Goal: Task Accomplishment & Management: Complete application form

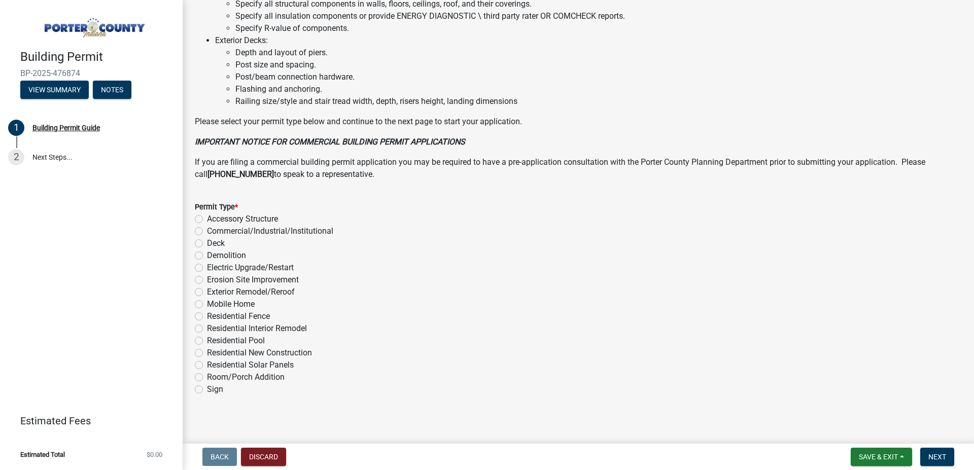
scroll to position [688, 0]
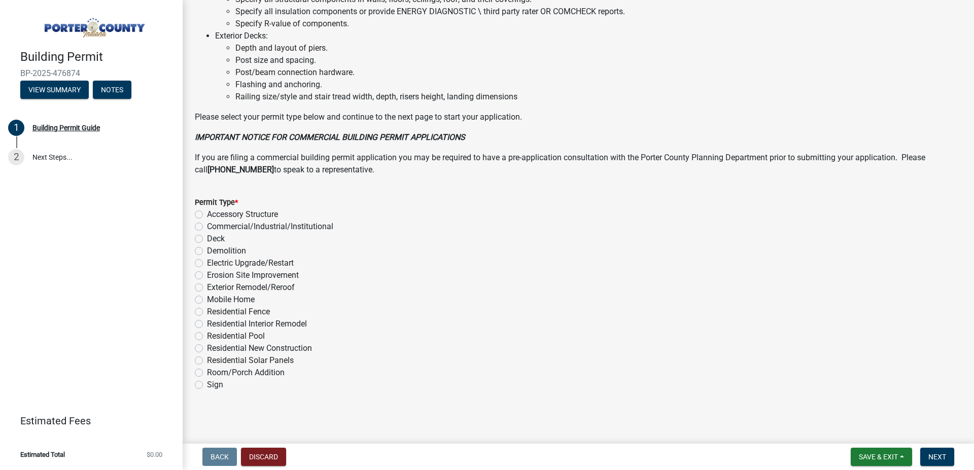
click at [207, 227] on label "Commercial/Industrial/Institutional" at bounding box center [270, 227] width 126 height 12
click at [207, 227] on input "Commercial/Industrial/Institutional" at bounding box center [210, 224] width 7 height 7
radio input "true"
click at [940, 463] on button "Next" at bounding box center [937, 457] width 34 height 18
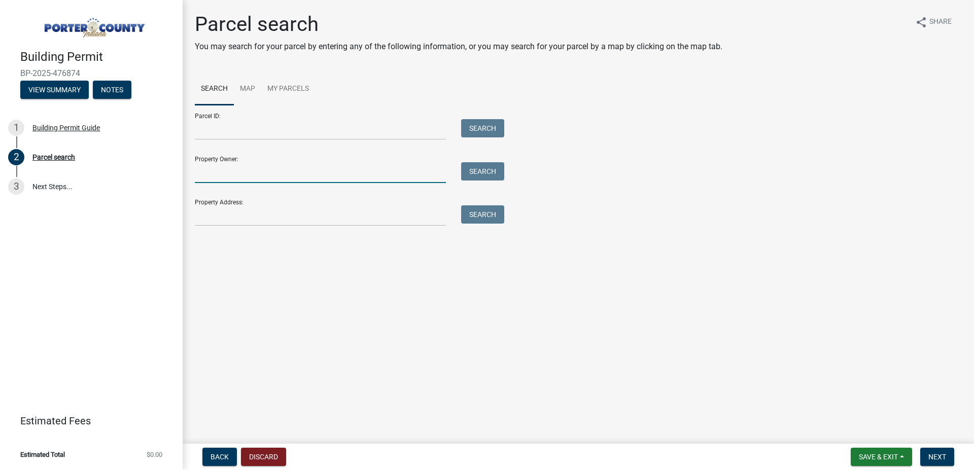
click at [260, 178] on input "Property Owner:" at bounding box center [320, 172] width 251 height 21
type input "Family Express Corporation"
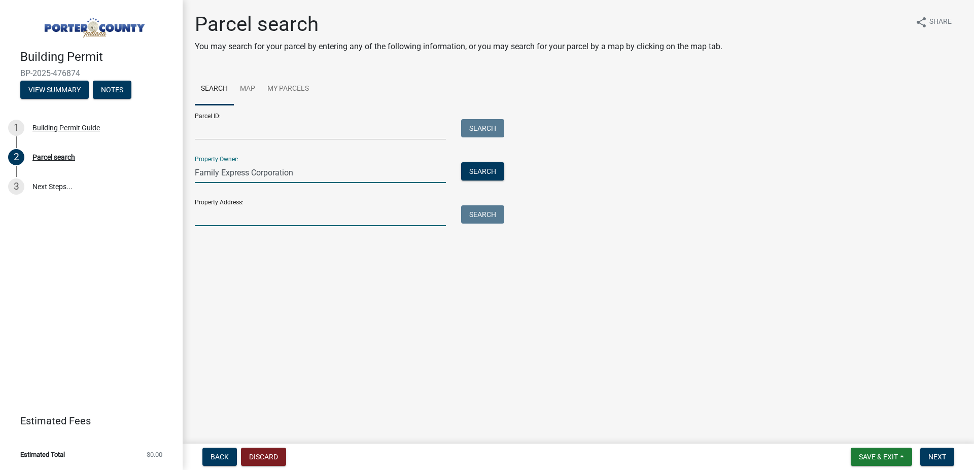
click at [387, 214] on input "Property Address:" at bounding box center [320, 215] width 251 height 21
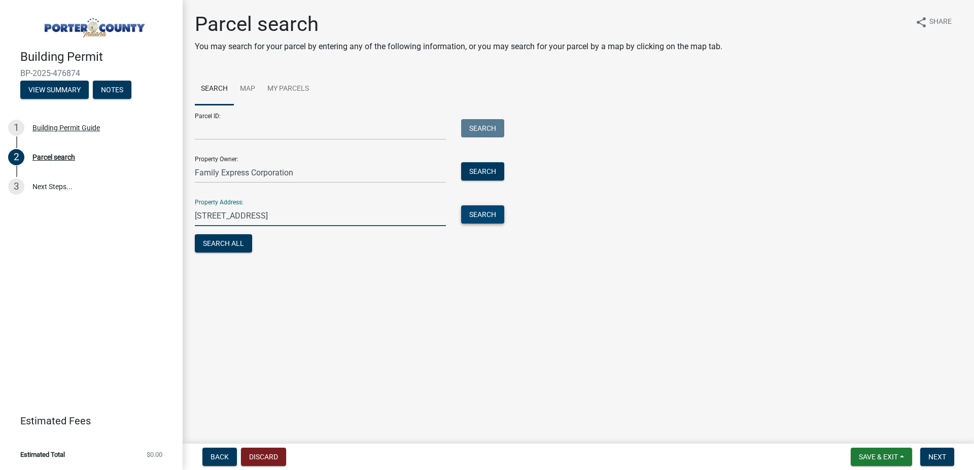
type input "[STREET_ADDRESS]"
click at [488, 217] on button "Search" at bounding box center [482, 214] width 43 height 18
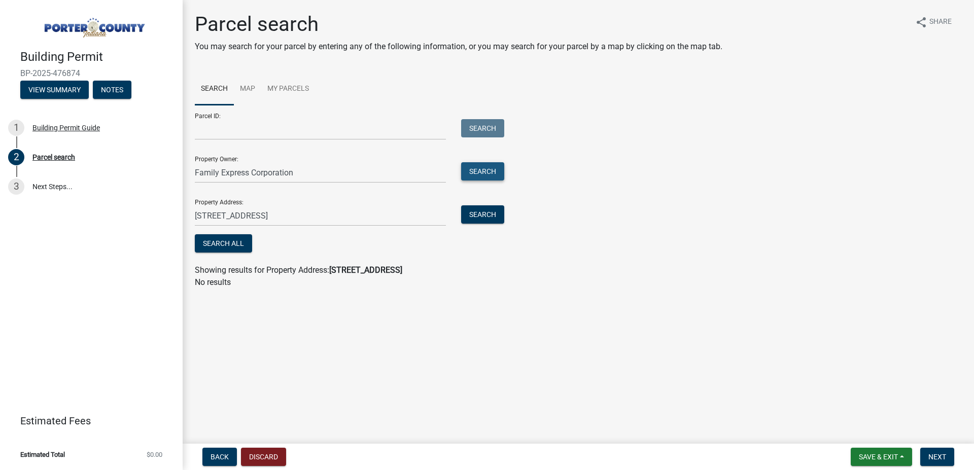
click at [478, 176] on button "Search" at bounding box center [482, 171] width 43 height 18
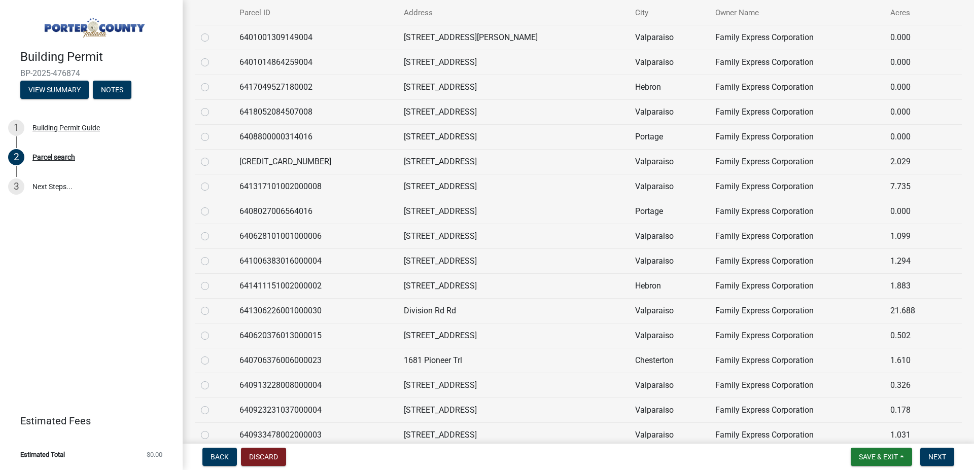
scroll to position [289, 0]
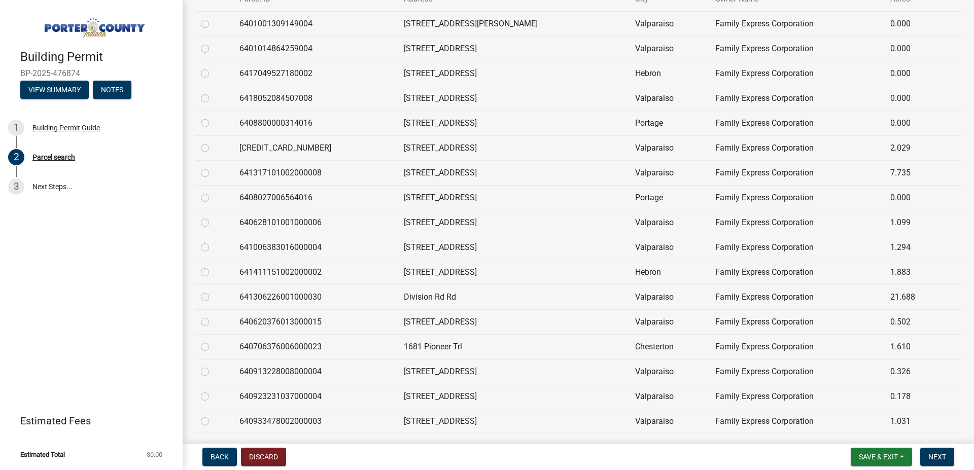
click at [213, 316] on label at bounding box center [213, 316] width 0 height 0
click at [213, 321] on input "radio" at bounding box center [216, 319] width 7 height 7
radio input "true"
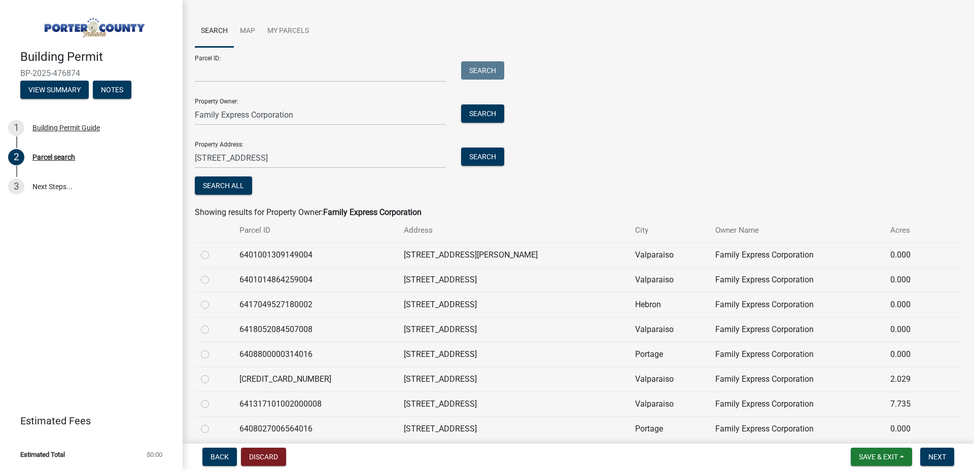
scroll to position [347, 0]
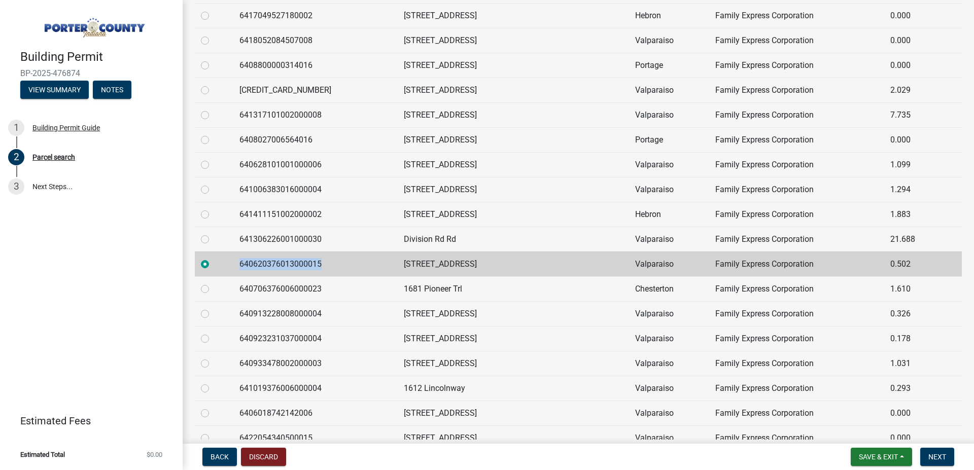
drag, startPoint x: 324, startPoint y: 263, endPoint x: 245, endPoint y: 261, distance: 79.2
click at [245, 261] on td "640620376013000015" at bounding box center [315, 264] width 164 height 25
copy td "640620376013000015"
click at [937, 455] on span "Next" at bounding box center [938, 457] width 18 height 8
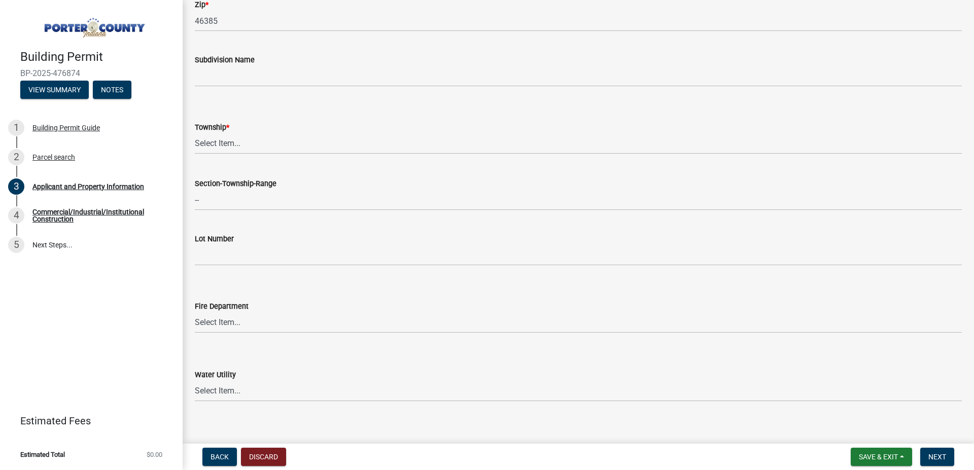
scroll to position [405, 0]
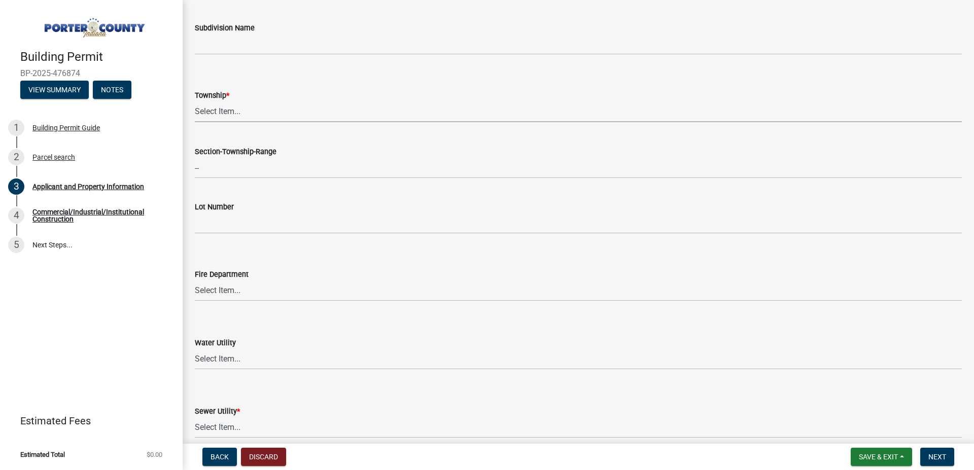
click at [195, 101] on select "Select Item... [PERSON_NAME][GEOGRAPHIC_DATA] [PERSON_NAME][GEOGRAPHIC_DATA] [G…" at bounding box center [578, 111] width 767 height 21
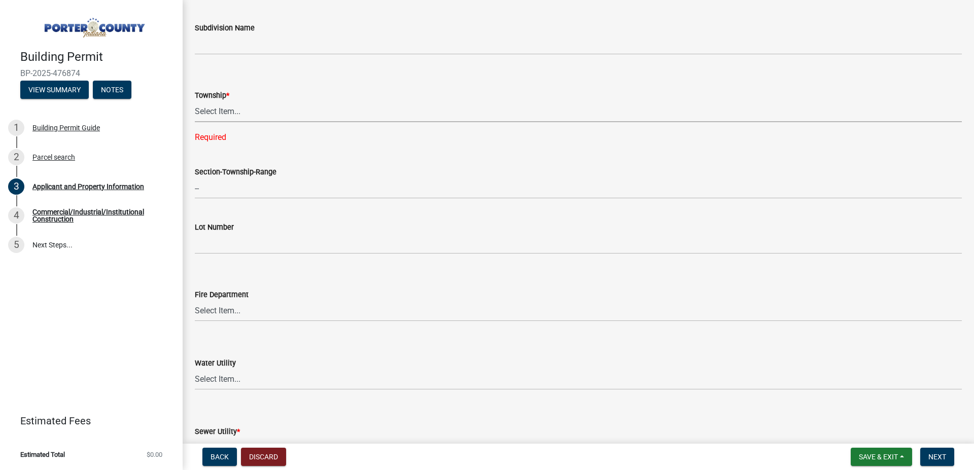
click at [195, 101] on select "Select Item... [PERSON_NAME][GEOGRAPHIC_DATA] [PERSON_NAME][GEOGRAPHIC_DATA] [G…" at bounding box center [578, 111] width 767 height 21
click option "Portage" at bounding box center [0, 0] width 0 height 0
select select "3ef279d8-364d-4472-9edf-8c32643de6c0"
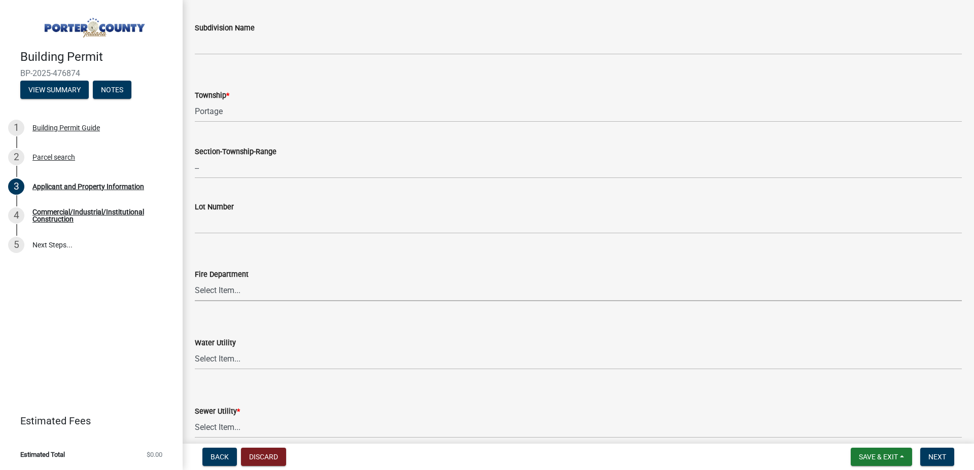
click at [195, 281] on select "Select Item... [PERSON_NAME] [PERSON_NAME] Harbor [PERSON_NAME] Grove [PERSON_N…" at bounding box center [578, 291] width 767 height 21
click option "Portage FD" at bounding box center [0, 0] width 0 height 0
select select "e9693ee9-839c-4ce5-a9e2-fa871f23e64b"
click at [195, 281] on select "Select Item... [PERSON_NAME] [PERSON_NAME] Harbor [PERSON_NAME] Grove [PERSON_N…" at bounding box center [578, 291] width 767 height 21
click option "Portage FD" at bounding box center [0, 0] width 0 height 0
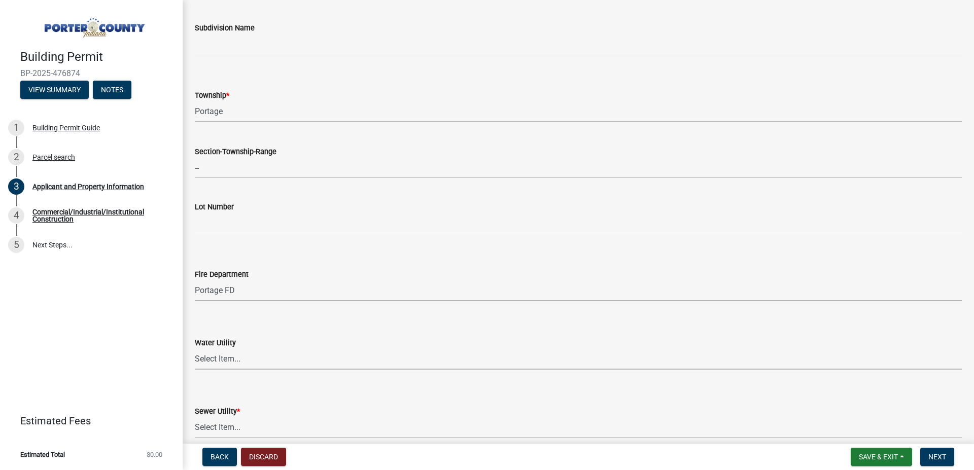
click at [195, 349] on select "Select Item... Aqua [US_STATE] Inc Damon Run [US_STATE] American Water Nature W…" at bounding box center [578, 359] width 767 height 21
click option "Aqua [US_STATE] Inc" at bounding box center [0, 0] width 0 height 0
select select "db0db83b-c29e-42ac-bfa8-291173216fe4"
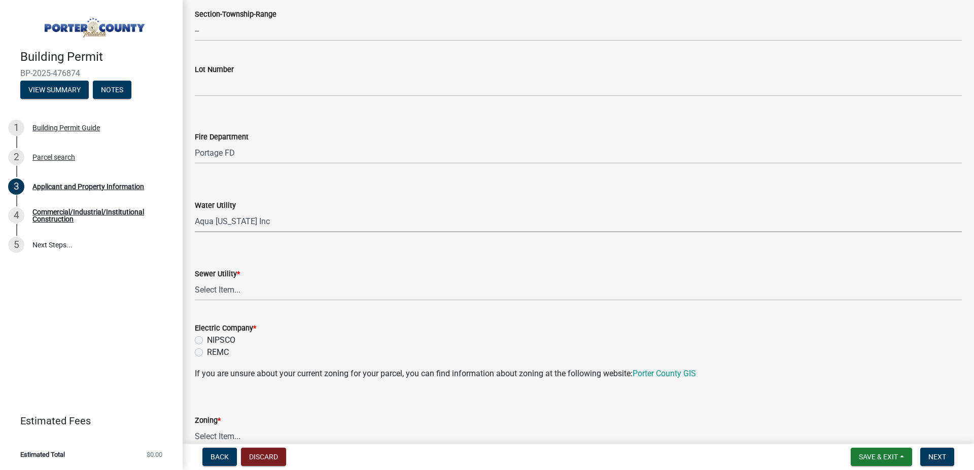
scroll to position [636, 0]
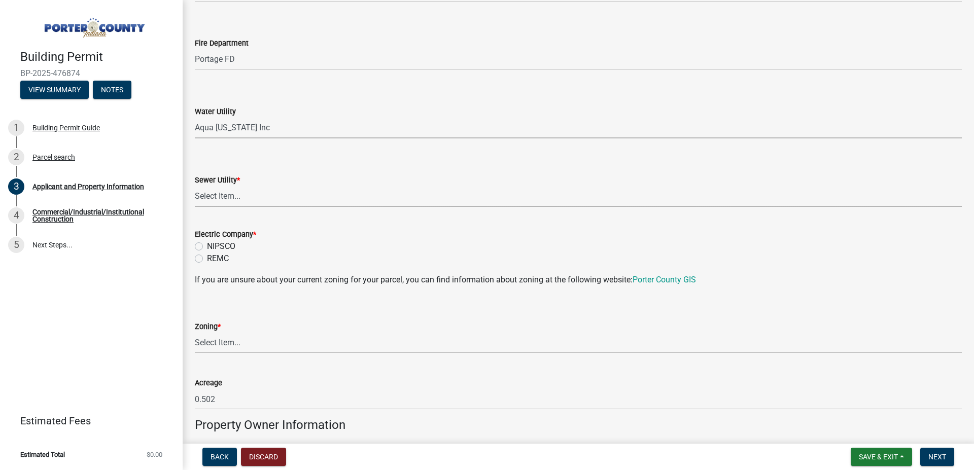
click at [195, 186] on select "Select Item... Aqua [US_STATE] Inc Damon Run Falling Waters Lake Eliza - LEACD …" at bounding box center [578, 196] width 767 height 21
click option "Aqua [US_STATE] Inc" at bounding box center [0, 0] width 0 height 0
select select "ad46db9b-b68a-4590-8d08-f4fb10f3ead6"
click at [207, 247] on label "NIPSCO" at bounding box center [221, 247] width 28 height 12
click at [207, 247] on input "NIPSCO" at bounding box center [210, 244] width 7 height 7
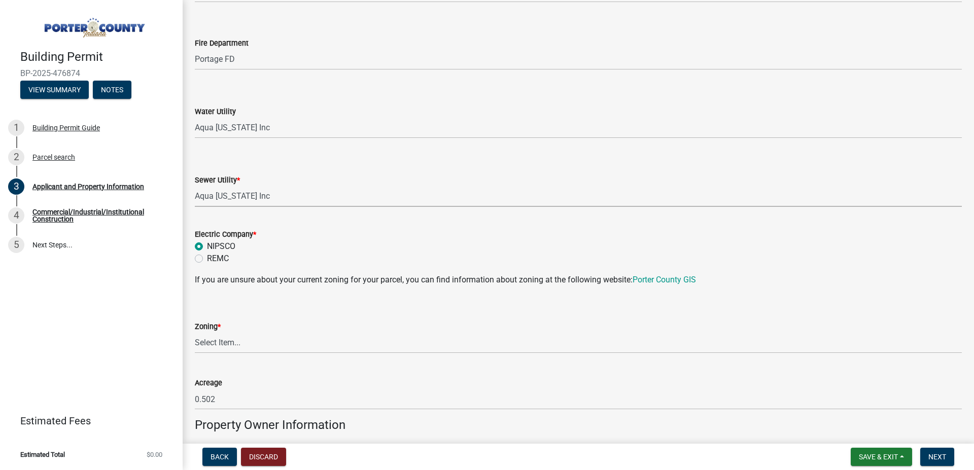
radio input "true"
click at [195, 333] on select "Select Item... A1 A2 CH CM CN I1 I2 I3 IN MP OT P1 P2 PUD R1 R2 R3 R4 RL RR" at bounding box center [578, 343] width 767 height 21
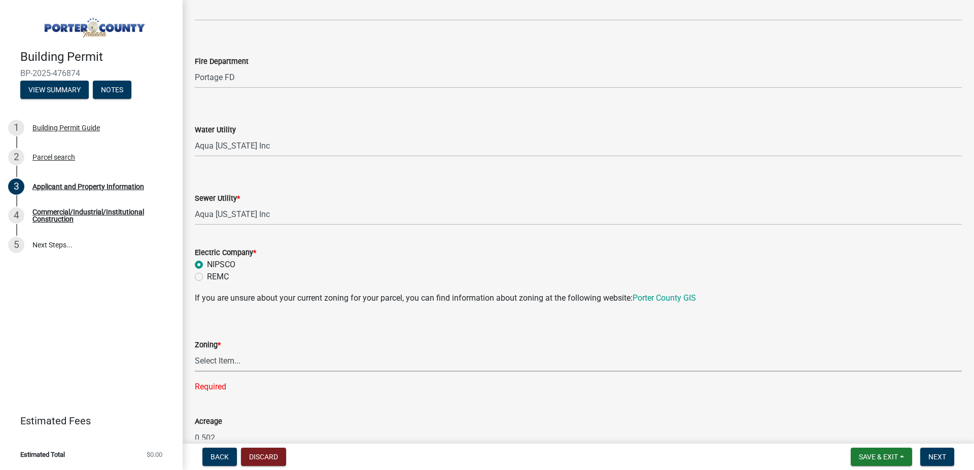
scroll to position [623, 0]
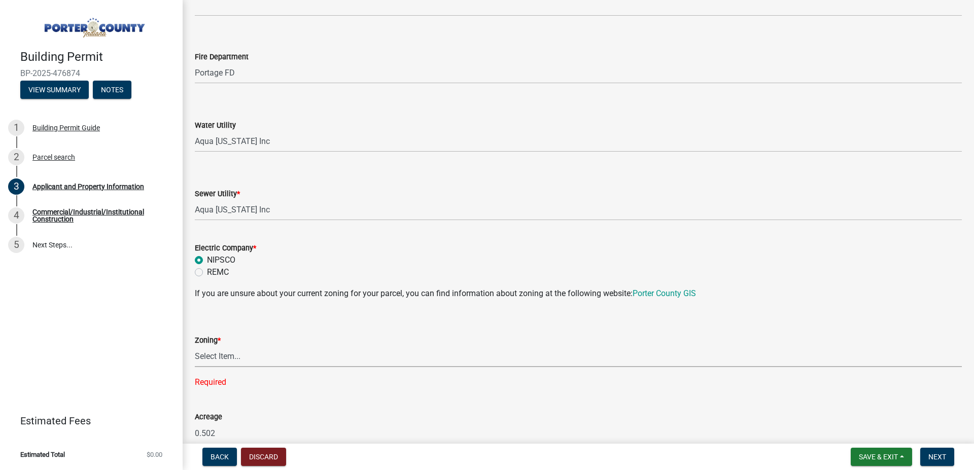
click at [195, 347] on select "Select Item... A1 A2 CH CM CN I1 I2 I3 IN MP OT P1 P2 PUD R1 R2 R3 R4 RL RR" at bounding box center [578, 357] width 767 height 21
click option "I1" at bounding box center [0, 0] width 0 height 0
click at [195, 347] on select "Select Item... A1 A2 CH CM CN I1 I2 I3 IN MP OT P1 P2 PUD R1 R2 R3 R4 RL RR" at bounding box center [578, 357] width 767 height 21
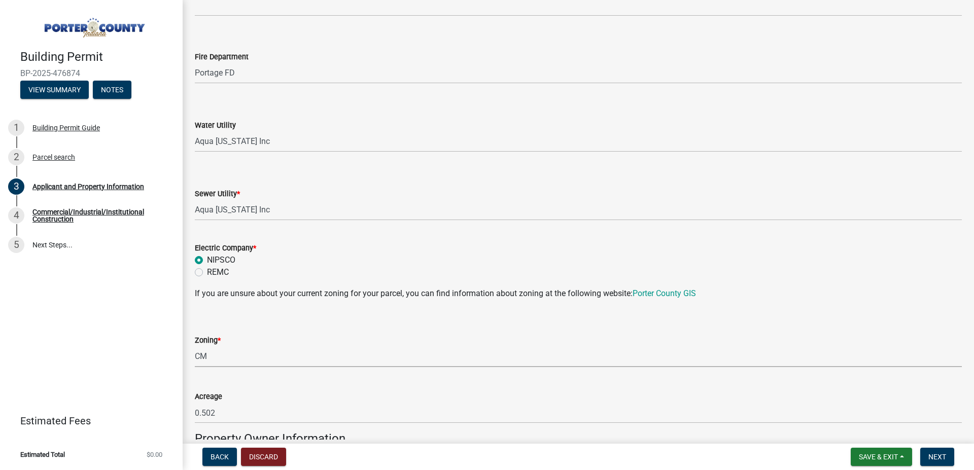
click option "CM" at bounding box center [0, 0] width 0 height 0
click at [680, 295] on link "Porter County GIS" at bounding box center [664, 294] width 63 height 10
click at [195, 347] on select "Select Item... A1 A2 CH CM CN I1 I2 I3 IN MP OT P1 P2 PUD R1 R2 R3 R4 RL RR" at bounding box center [578, 357] width 767 height 21
click option "CH" at bounding box center [0, 0] width 0 height 0
select select "80419f04-909b-4553-b8ea-4a8135098198"
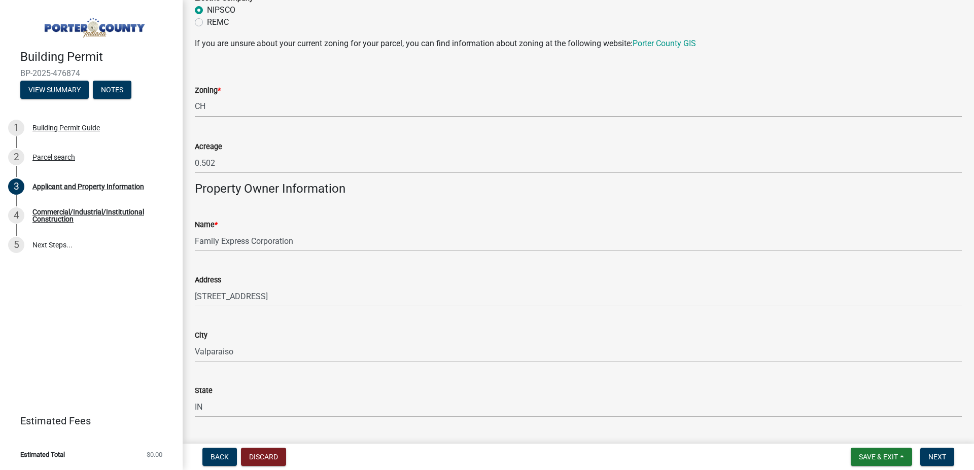
scroll to position [1027, 0]
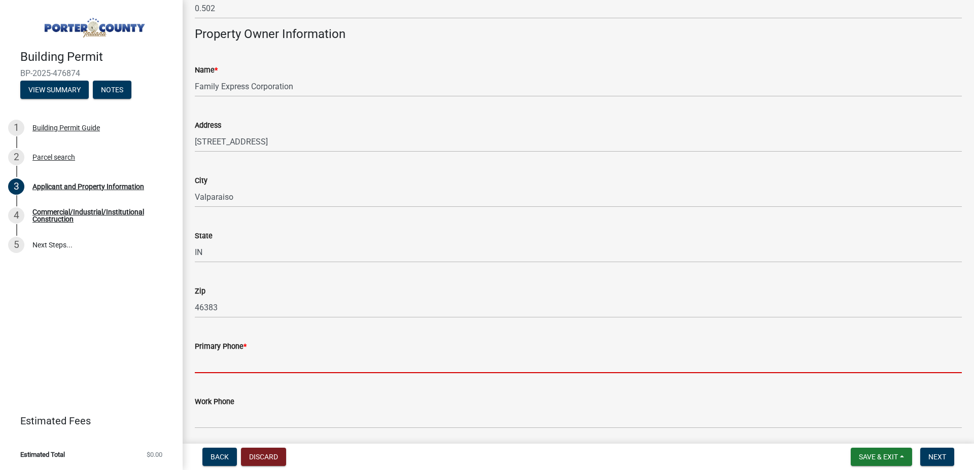
click at [224, 370] on input "Primary Phone *" at bounding box center [578, 363] width 767 height 21
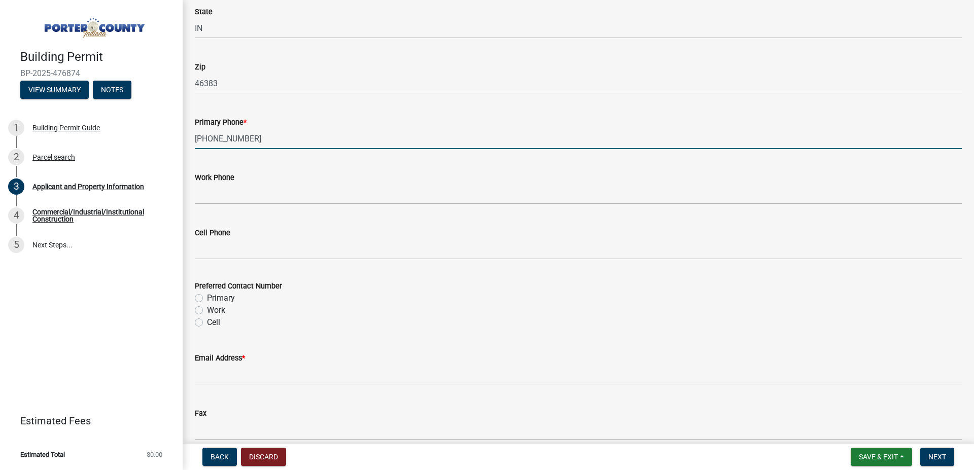
scroll to position [1259, 0]
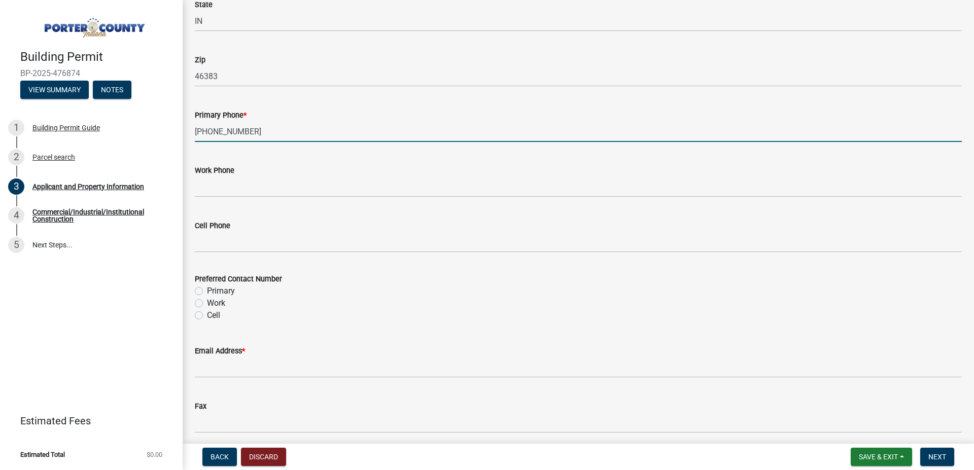
type input "[PHONE_NUMBER]"
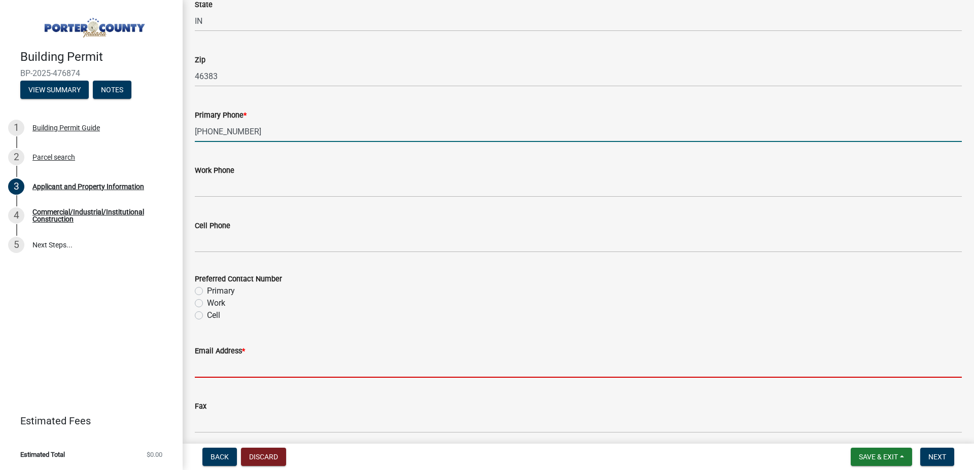
drag, startPoint x: 222, startPoint y: 366, endPoint x: 218, endPoint y: 363, distance: 5.5
click at [223, 367] on input "Email Address *" at bounding box center [578, 367] width 767 height 21
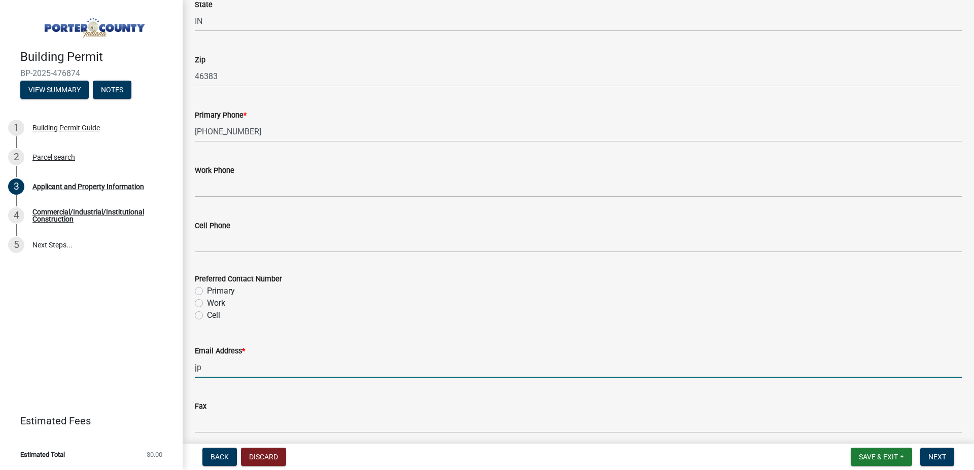
type input "j"
type input "[EMAIL_ADDRESS][DOMAIN_NAME]"
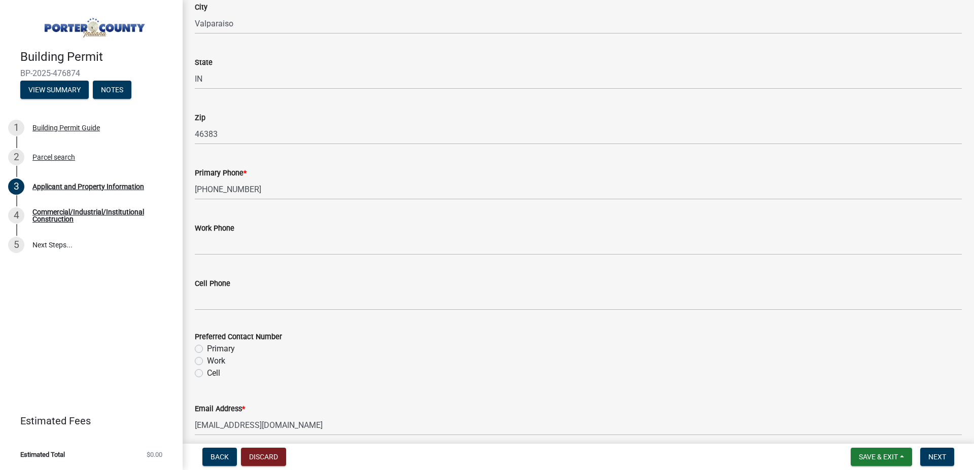
scroll to position [1428, 0]
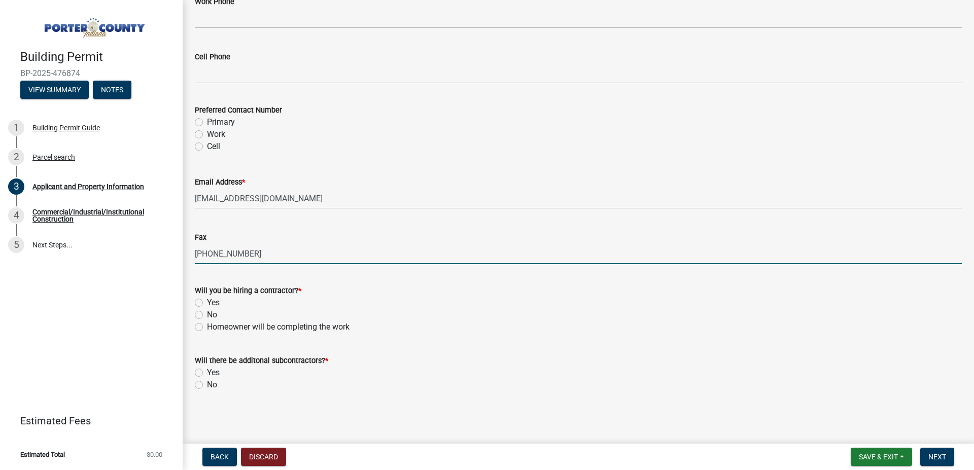
type input "[PHONE_NUMBER]"
click at [207, 315] on label "No" at bounding box center [212, 315] width 10 height 12
click at [207, 315] on input "No" at bounding box center [210, 312] width 7 height 7
radio input "true"
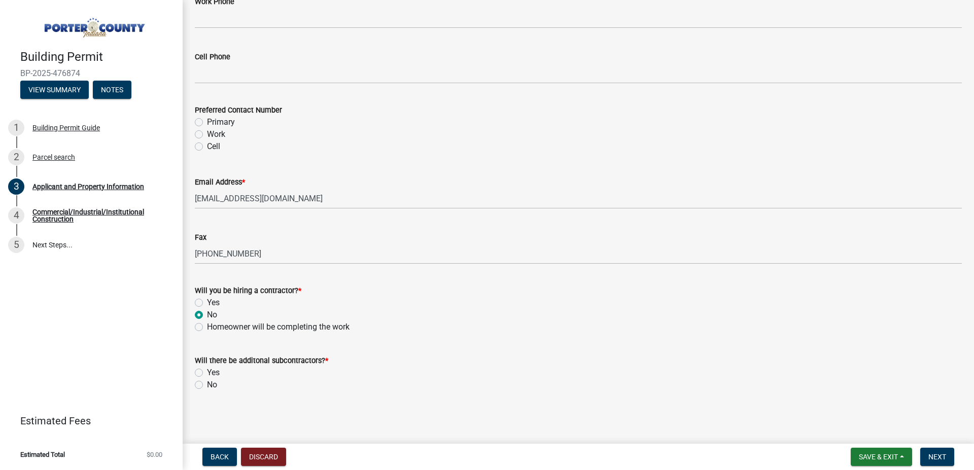
click at [207, 373] on label "Yes" at bounding box center [213, 373] width 13 height 12
click at [207, 373] on input "Yes" at bounding box center [210, 370] width 7 height 7
radio input "true"
click at [940, 455] on span "Next" at bounding box center [938, 457] width 18 height 8
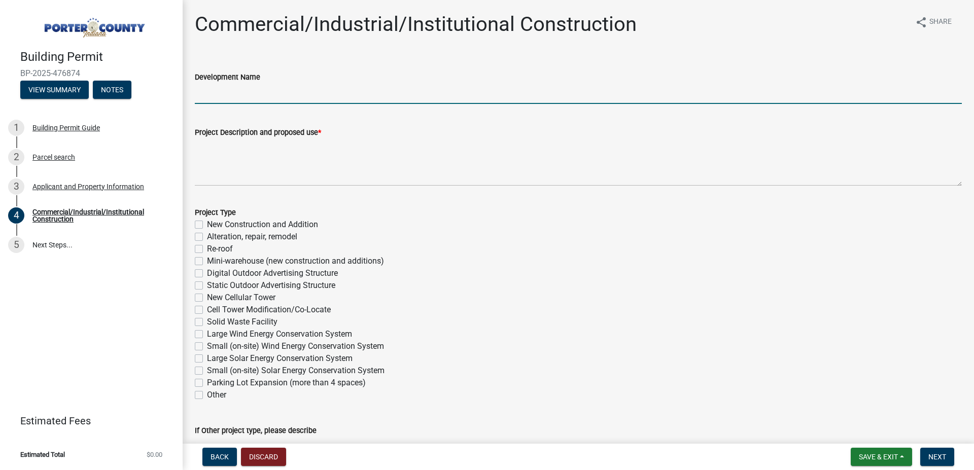
click at [245, 96] on input "Development Name" at bounding box center [578, 93] width 767 height 21
type input "N/A"
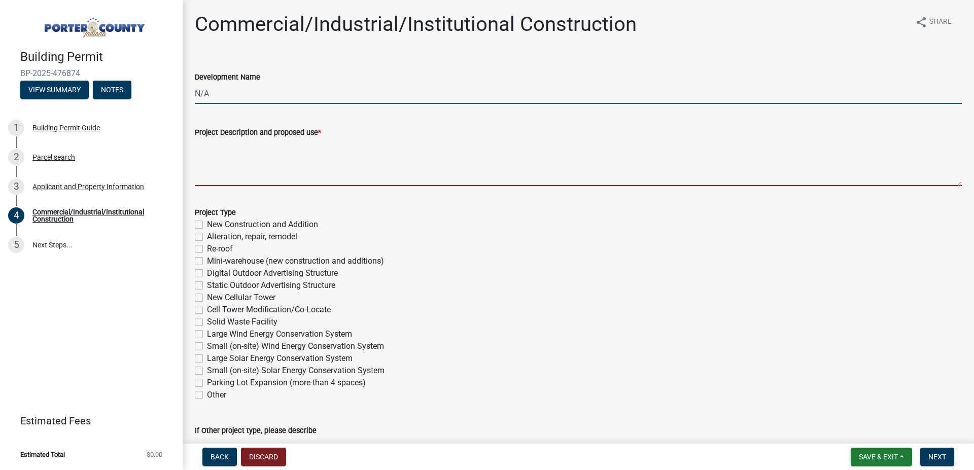
click at [215, 173] on textarea "Project Description and proposed use *" at bounding box center [578, 163] width 767 height 48
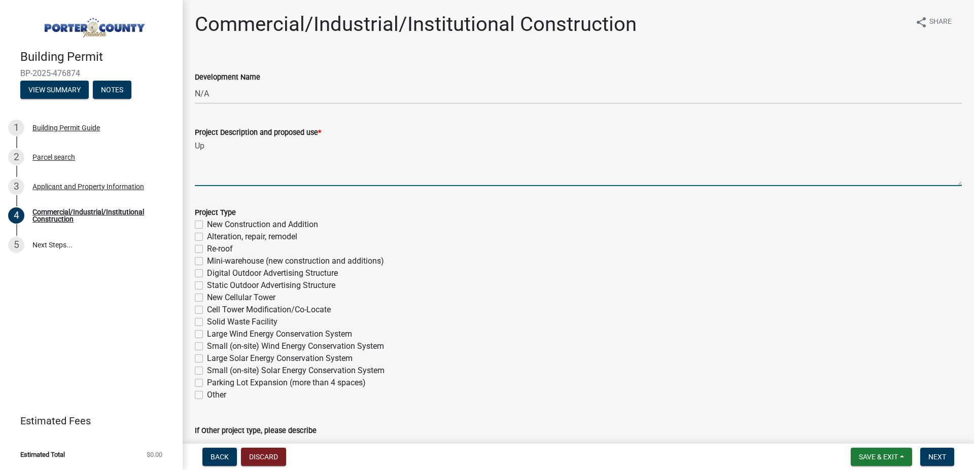
type textarea "U"
click at [231, 145] on textarea "Replacing underground storage tanks" at bounding box center [578, 163] width 767 height 48
click at [329, 147] on textarea "Replacing underground storage tanks" at bounding box center [578, 163] width 767 height 48
click at [229, 146] on textarea "Replacing underground storage tanks and upgrading petroleum related ancillary i…" at bounding box center [578, 163] width 767 height 48
click at [394, 147] on textarea "Closing in place (3) existing underground storage tanks and upgrading petroleum…" at bounding box center [578, 163] width 767 height 48
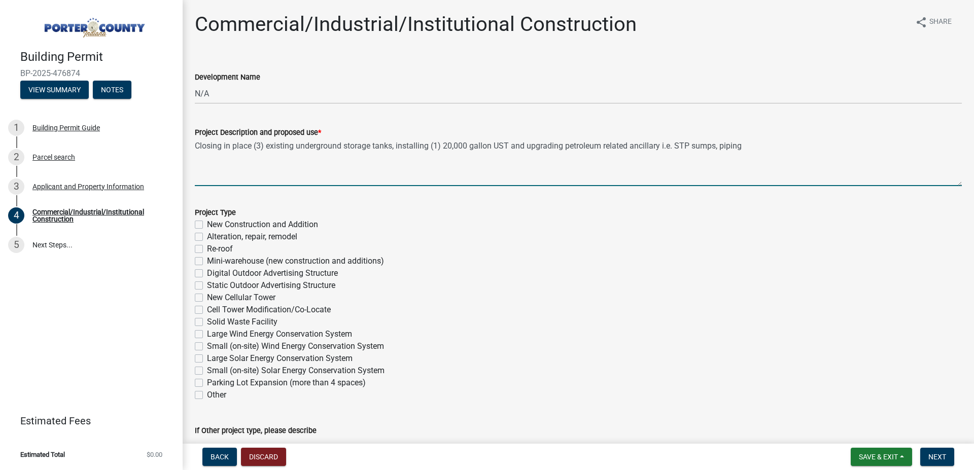
click at [748, 146] on textarea "Closing in place (3) existing underground storage tanks, installing (1) 20,000 …" at bounding box center [578, 163] width 767 height 48
type textarea "Closing in place (3) existing underground storage tanks, installing (1) 20,000 …"
click at [207, 236] on label "Alteration, repair, remodel" at bounding box center [252, 237] width 90 height 12
click at [207, 236] on input "Alteration, repair, remodel" at bounding box center [210, 234] width 7 height 7
checkbox input "true"
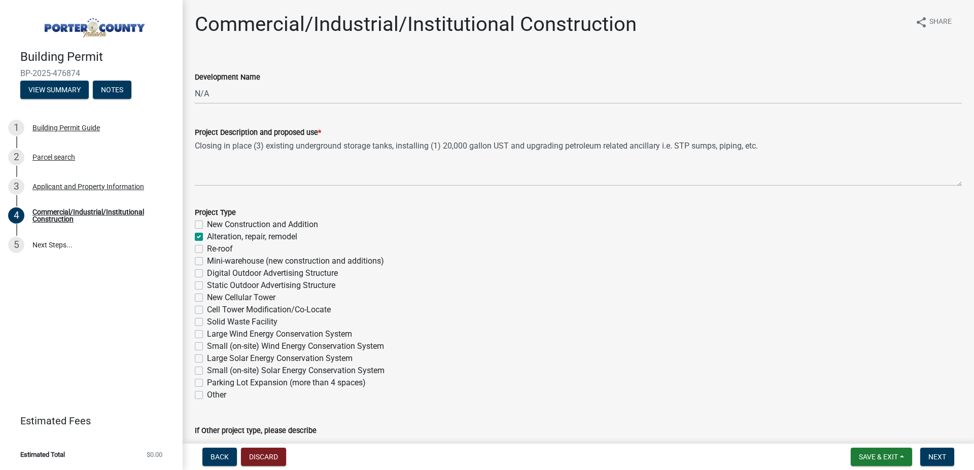
checkbox input "false"
checkbox input "true"
checkbox input "false"
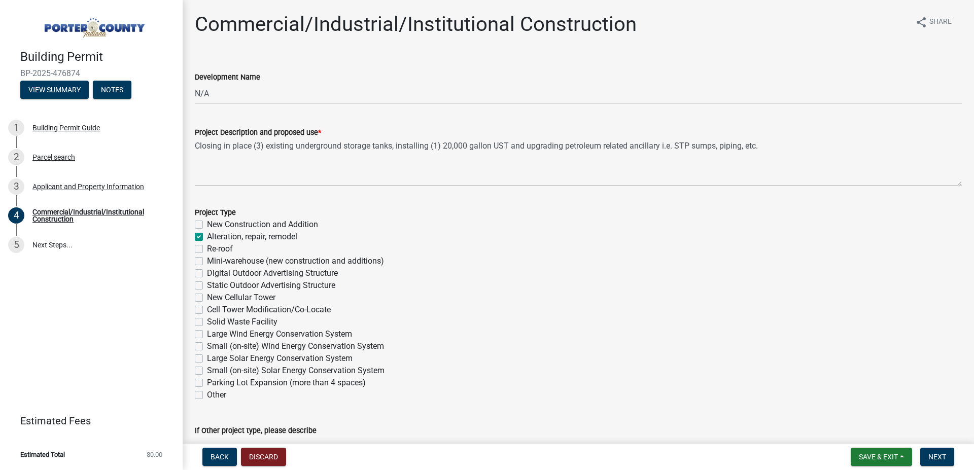
checkbox input "false"
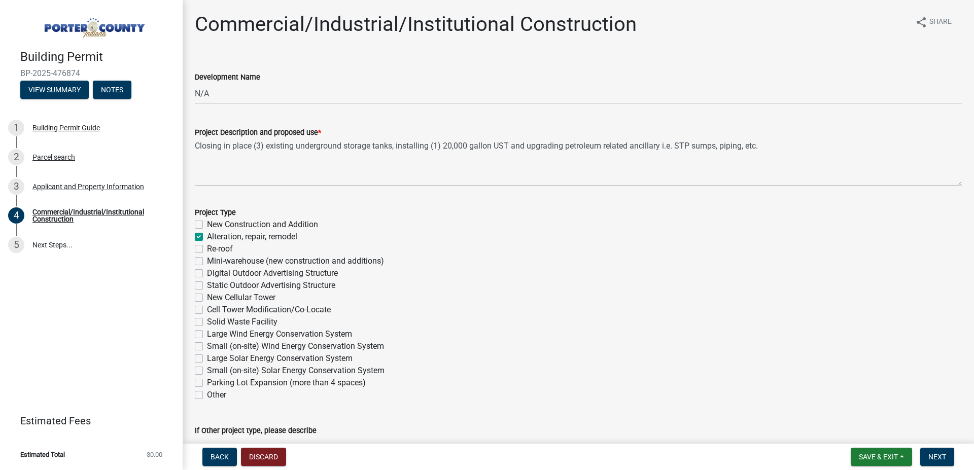
checkbox input "false"
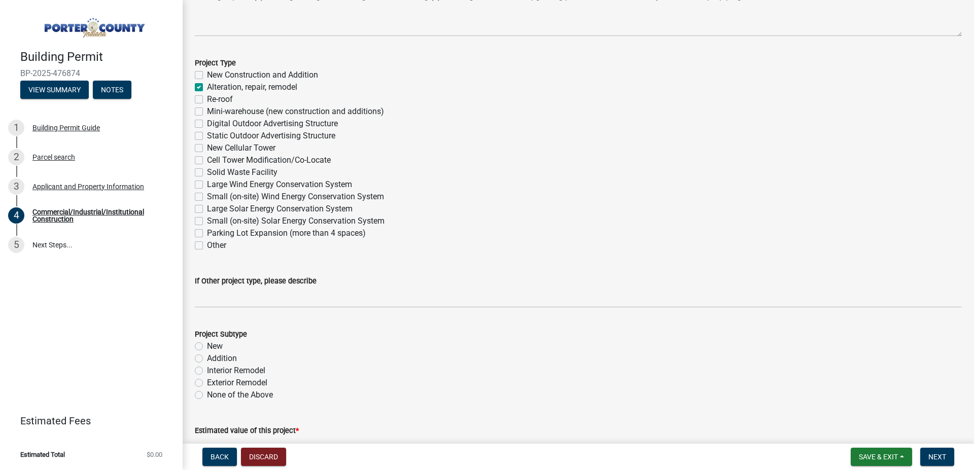
scroll to position [174, 0]
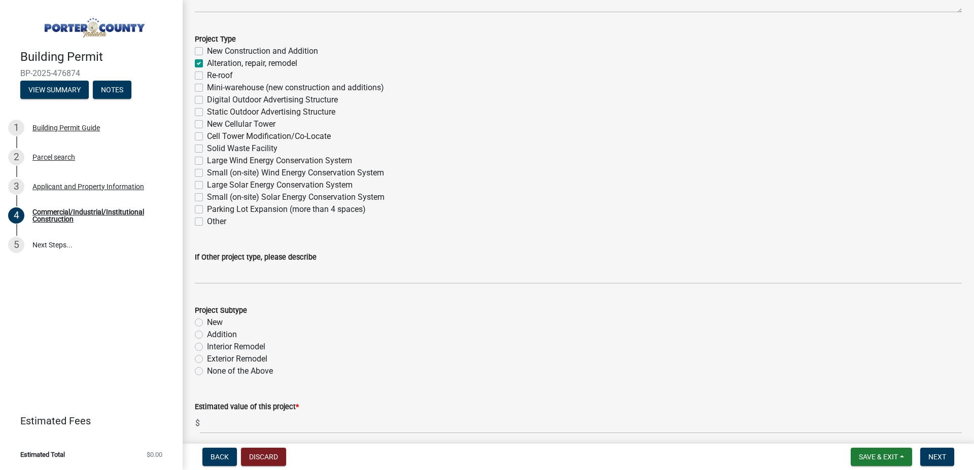
click at [207, 358] on label "Exterior Remodel" at bounding box center [237, 359] width 60 height 12
click at [207, 358] on input "Exterior Remodel" at bounding box center [210, 356] width 7 height 7
radio input "true"
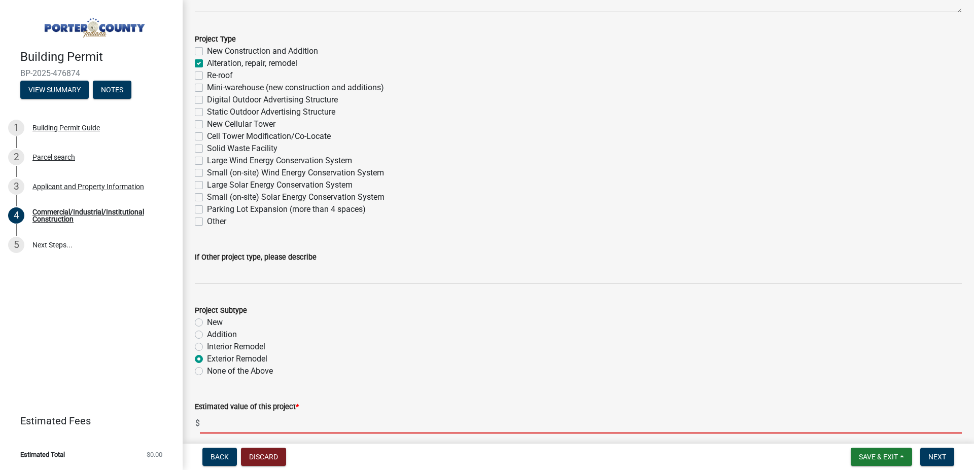
click at [267, 428] on input "text" at bounding box center [581, 423] width 762 height 21
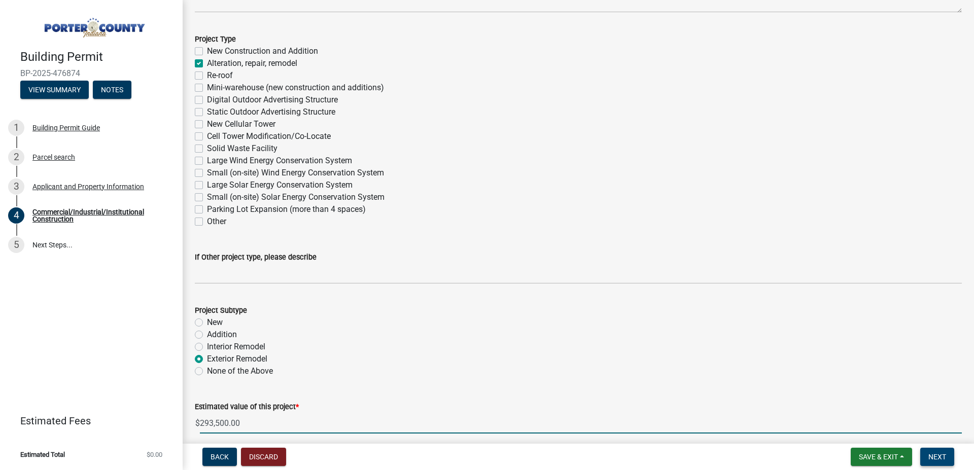
type input "293500"
click at [932, 455] on span "Next" at bounding box center [938, 457] width 18 height 8
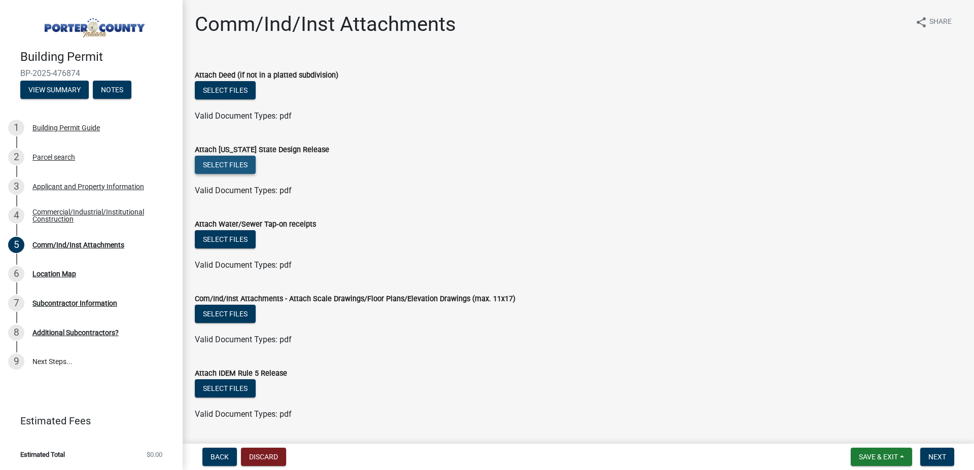
click at [228, 162] on button "Select files" at bounding box center [225, 165] width 61 height 18
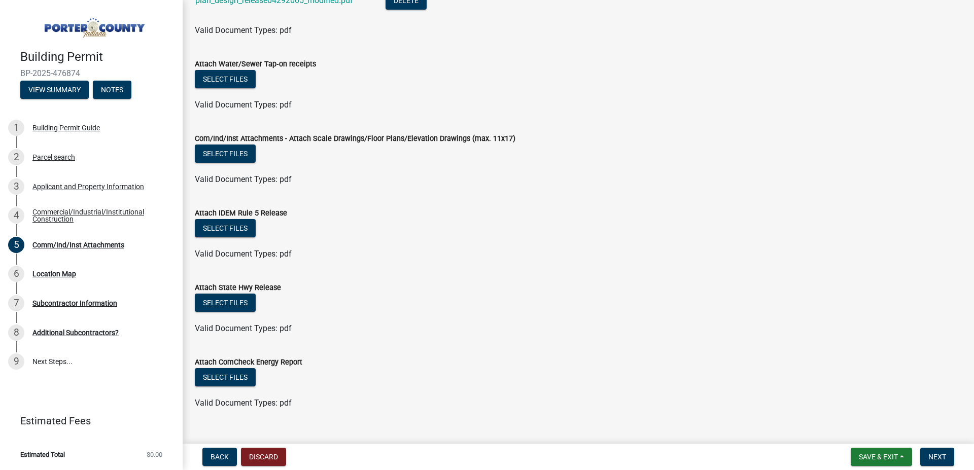
scroll to position [216, 0]
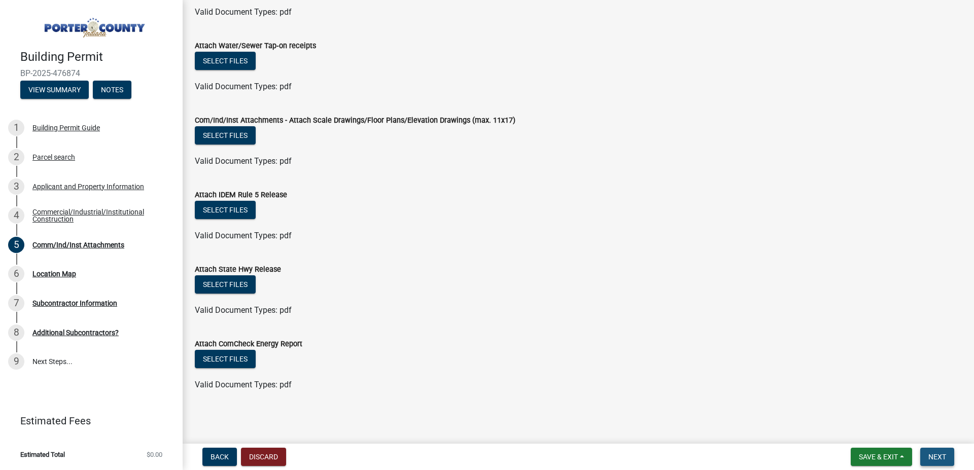
click at [931, 454] on span "Next" at bounding box center [938, 457] width 18 height 8
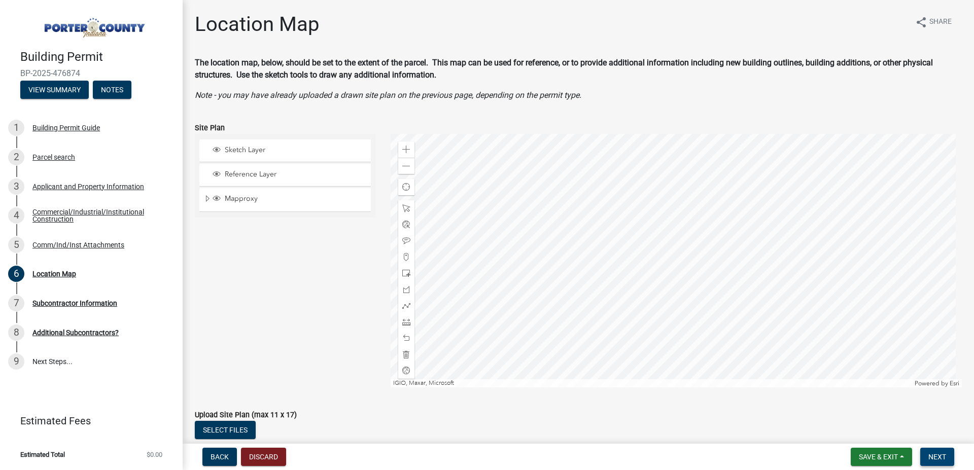
click at [937, 456] on span "Next" at bounding box center [938, 457] width 18 height 8
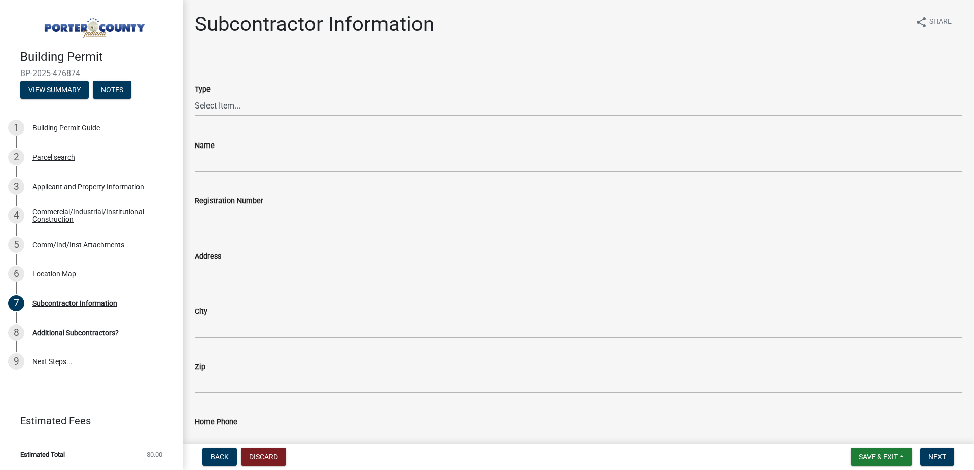
click at [195, 95] on select "Select Item... Concrete Plumbing Electrical HVAC Framing Roofing Insulation Lan…" at bounding box center [578, 105] width 767 height 21
click option "Electrical" at bounding box center [0, 0] width 0 height 0
select select "efdc4ab2-fecf-44c9-8db5-461c68afeef8"
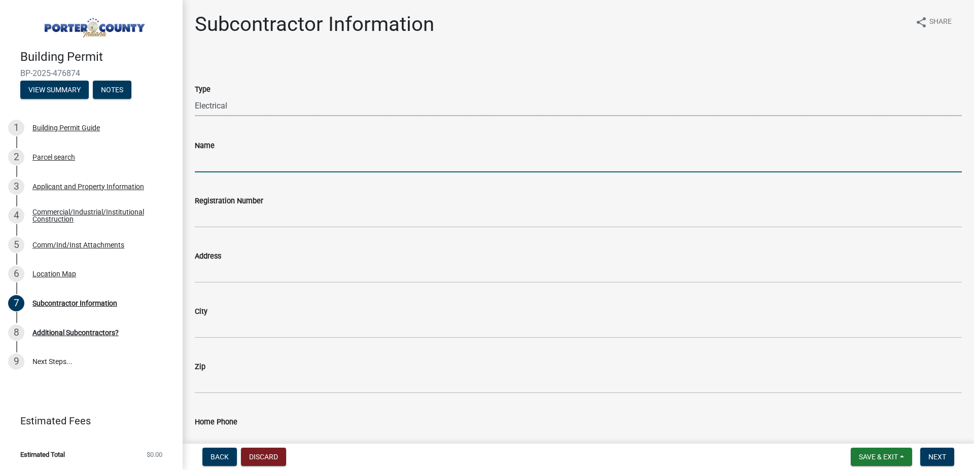
click at [217, 167] on input "Name" at bounding box center [578, 162] width 767 height 21
type input "A&E Electric"
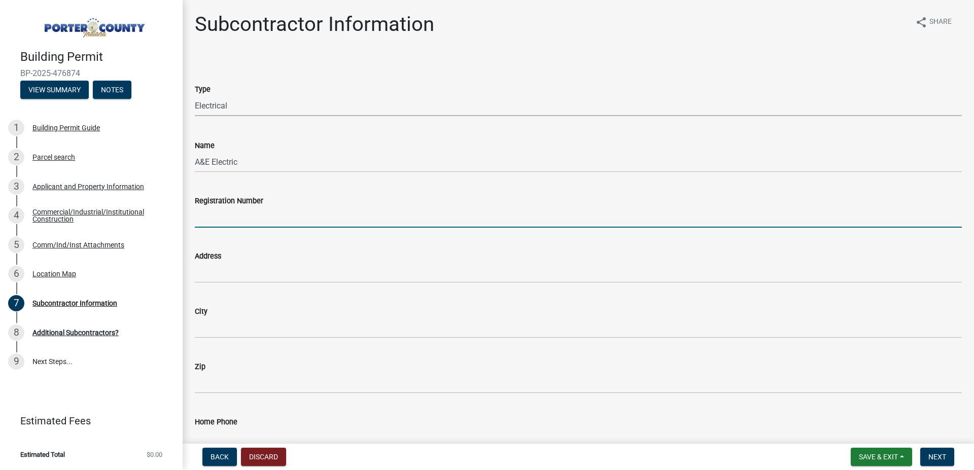
click at [195, 95] on select "Select Item... Concrete Plumbing Electrical HVAC Framing Roofing Insulation Lan…" at bounding box center [578, 105] width 767 height 21
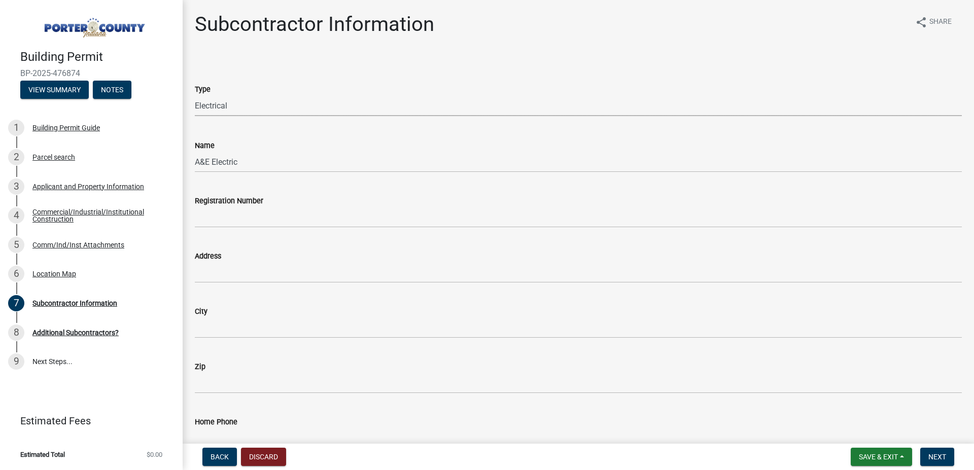
click at [234, 104] on select "Select Item... Concrete Plumbing Electrical HVAC Framing Roofing Insulation Lan…" at bounding box center [578, 105] width 767 height 21
click at [195, 95] on select "Select Item... Concrete Plumbing Electrical HVAC Framing Roofing Insulation Lan…" at bounding box center [578, 105] width 767 height 21
click at [266, 101] on select "Select Item... Concrete Plumbing Electrical HVAC Framing Roofing Insulation Lan…" at bounding box center [578, 105] width 767 height 21
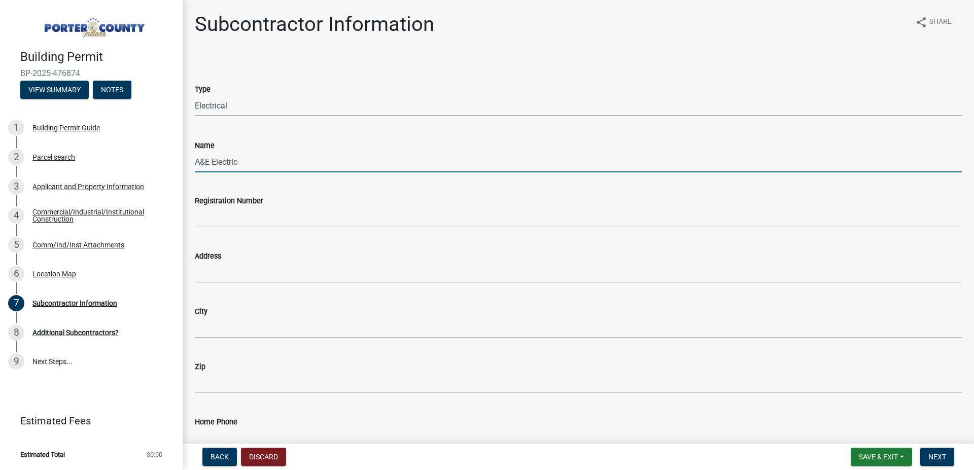
click at [239, 162] on input "A&E Electric" at bounding box center [578, 162] width 767 height 21
drag, startPoint x: 257, startPoint y: 161, endPoint x: 126, endPoint y: 164, distance: 130.4
click at [195, 166] on input "A&E Electric" at bounding box center [578, 162] width 767 height 21
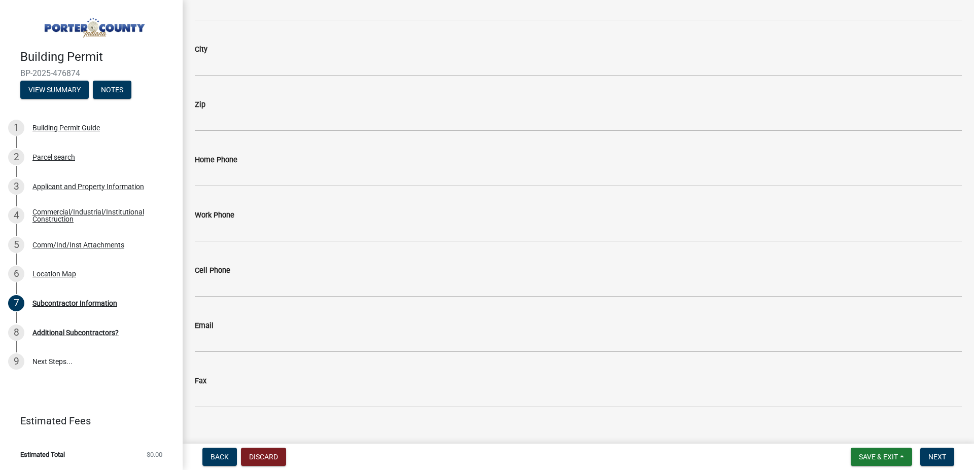
scroll to position [278, 0]
click at [940, 457] on span "Next" at bounding box center [938, 457] width 18 height 8
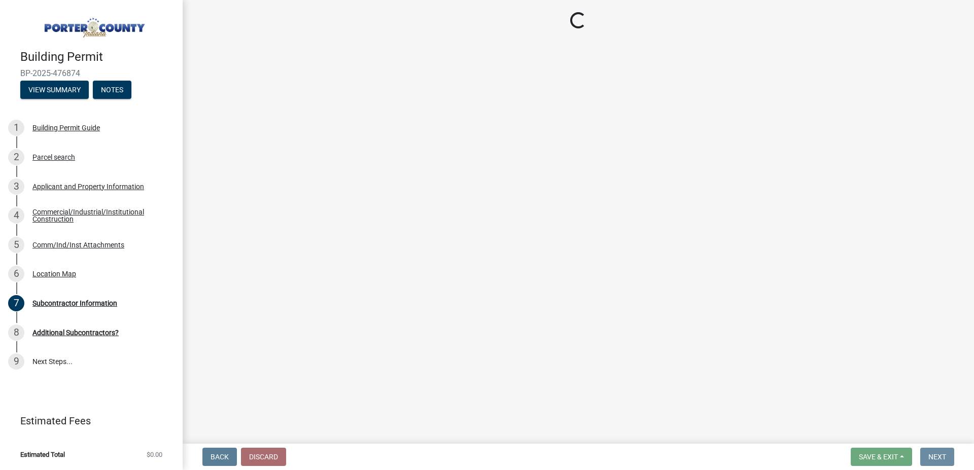
scroll to position [0, 0]
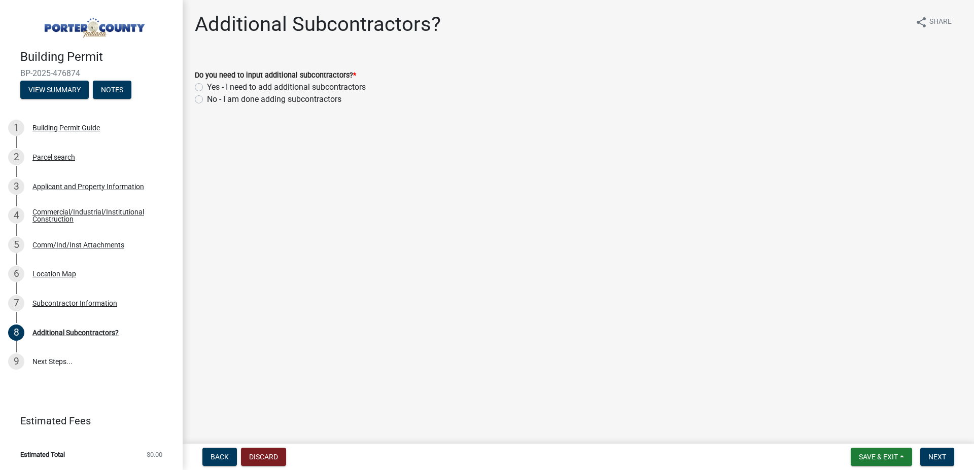
click at [207, 99] on label "No - I am done adding subcontractors" at bounding box center [274, 99] width 134 height 12
click at [207, 99] on input "No - I am done adding subcontractors" at bounding box center [210, 96] width 7 height 7
radio input "true"
click at [948, 461] on button "Next" at bounding box center [937, 457] width 34 height 18
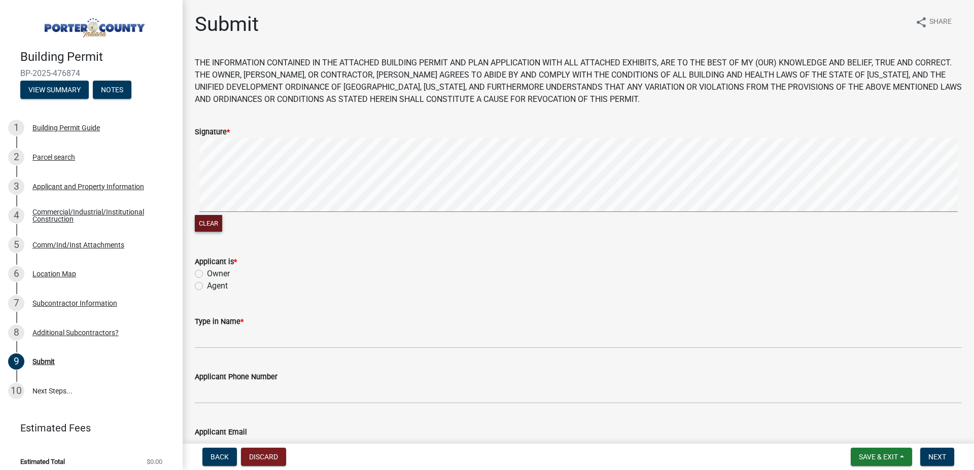
click at [209, 216] on button "Clear" at bounding box center [208, 223] width 27 height 17
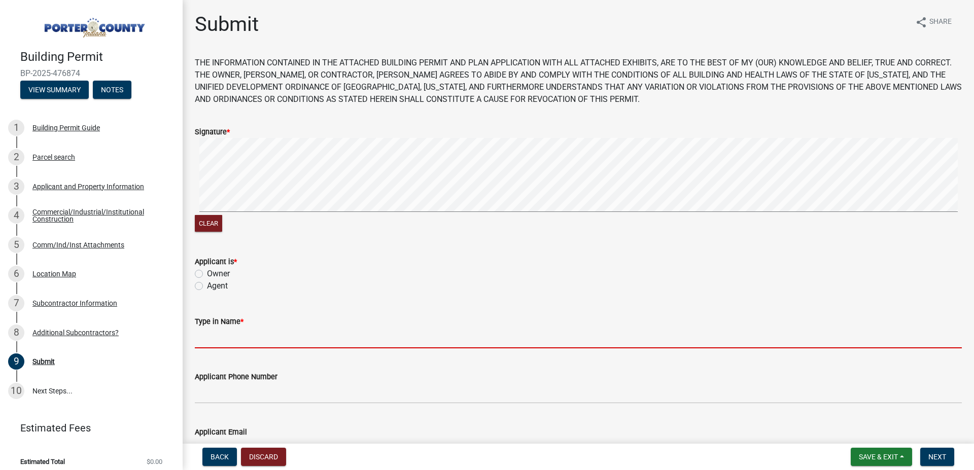
click at [230, 346] on input "Type in Name *" at bounding box center [578, 338] width 767 height 21
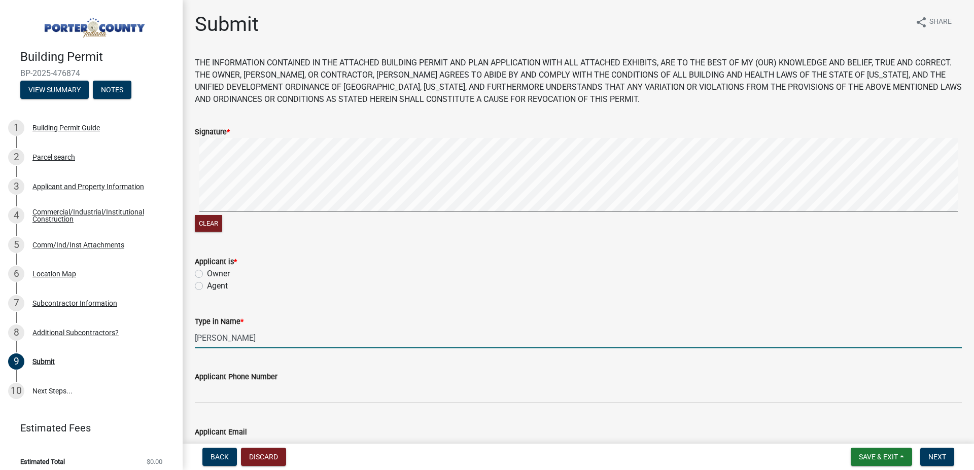
type input "[PERSON_NAME]"
drag, startPoint x: 200, startPoint y: 286, endPoint x: 209, endPoint y: 285, distance: 9.1
click at [207, 288] on label "Agent" at bounding box center [217, 286] width 21 height 12
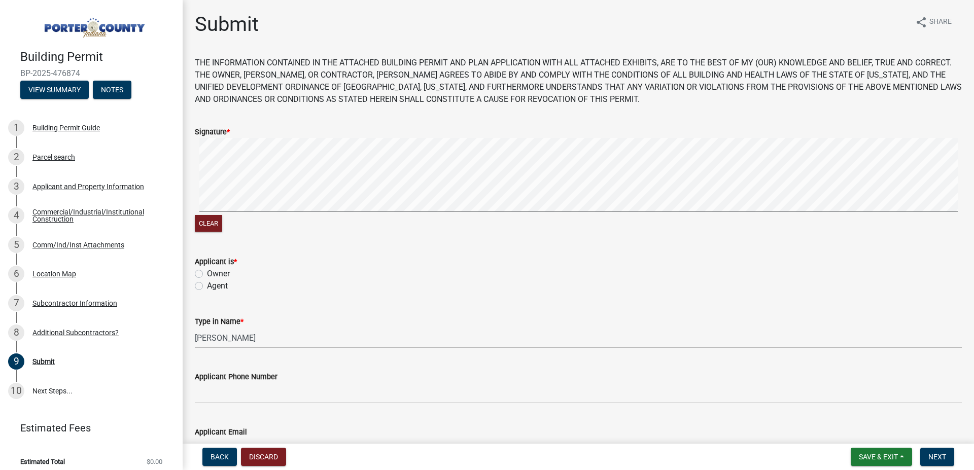
click at [207, 284] on label "Agent" at bounding box center [217, 286] width 21 height 12
click at [207, 284] on input "Agent" at bounding box center [210, 283] width 7 height 7
radio input "true"
click at [205, 222] on button "Clear" at bounding box center [208, 223] width 27 height 17
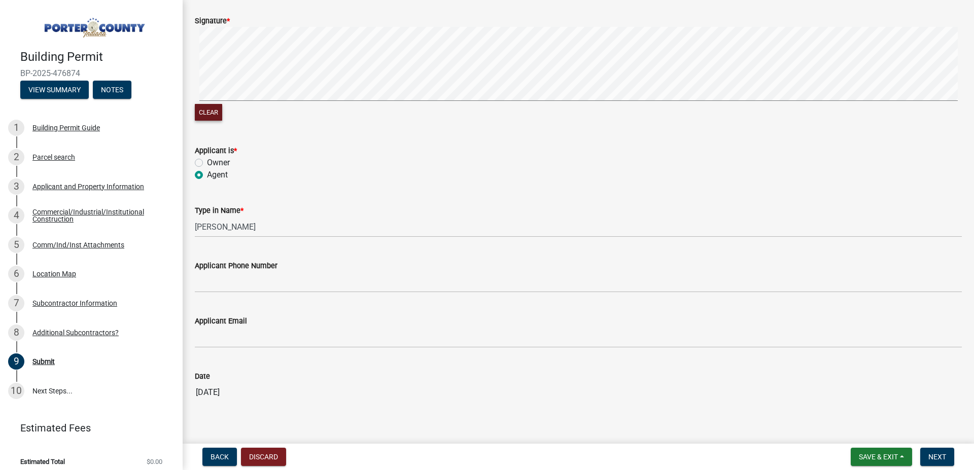
scroll to position [130, 0]
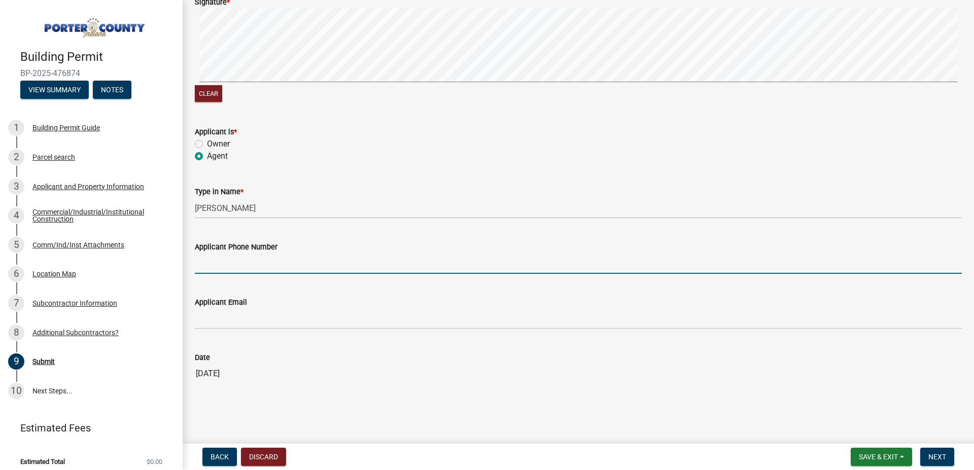
click at [221, 271] on input "Applicant Phone Number" at bounding box center [578, 263] width 767 height 21
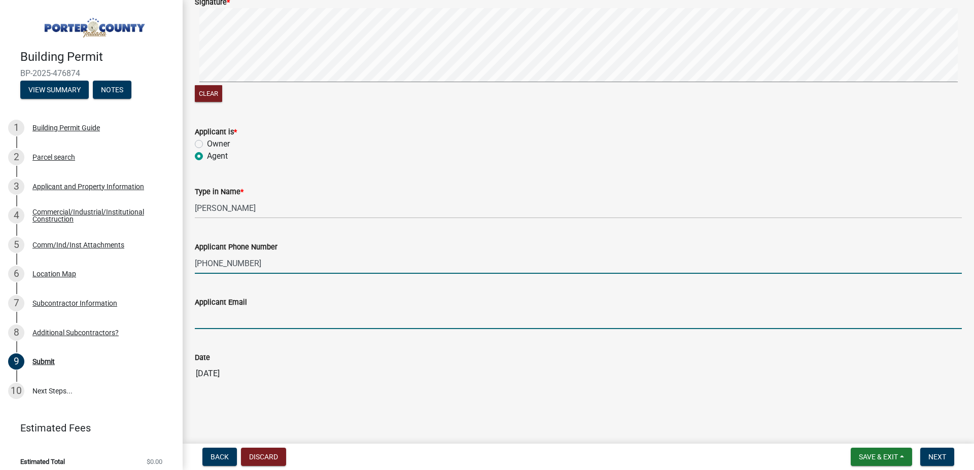
click at [248, 321] on input "Applicant Email" at bounding box center [578, 319] width 767 height 21
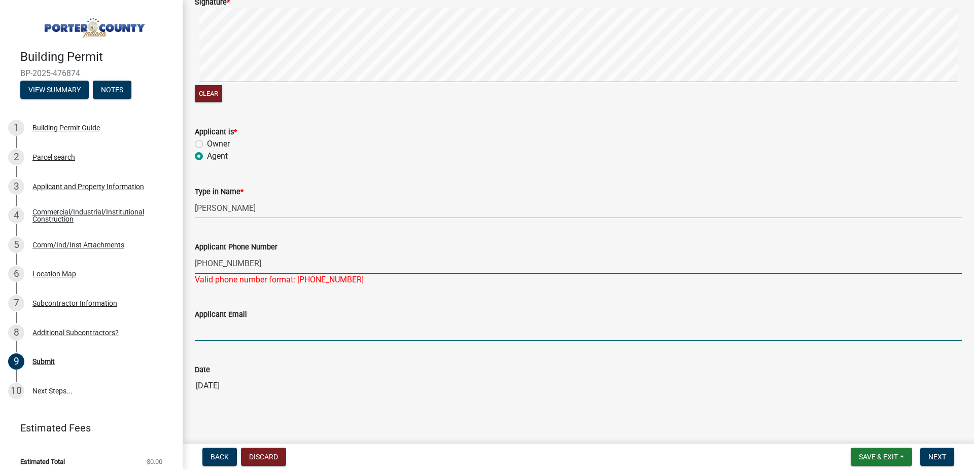
click at [245, 262] on input "[PHONE_NUMBER]" at bounding box center [578, 263] width 767 height 21
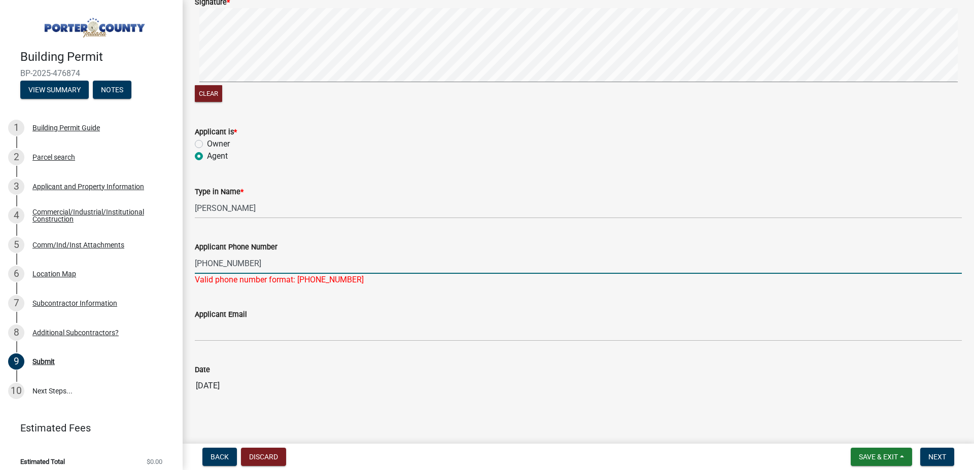
type input "[PHONE_NUMBER]"
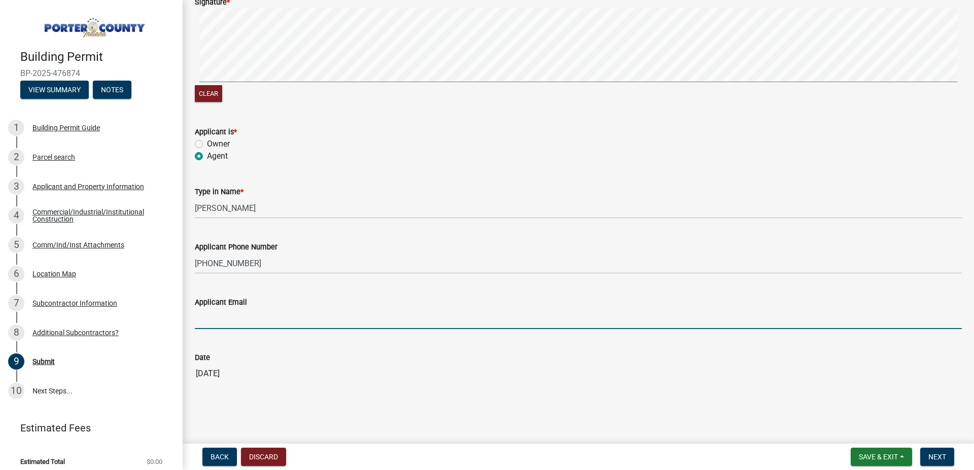
drag, startPoint x: 259, startPoint y: 338, endPoint x: 255, endPoint y: 333, distance: 6.5
click at [259, 329] on input "Applicant Email" at bounding box center [578, 319] width 767 height 21
type input "[EMAIL_ADDRESS][DOMAIN_NAME]"
click at [937, 457] on span "Next" at bounding box center [938, 457] width 18 height 8
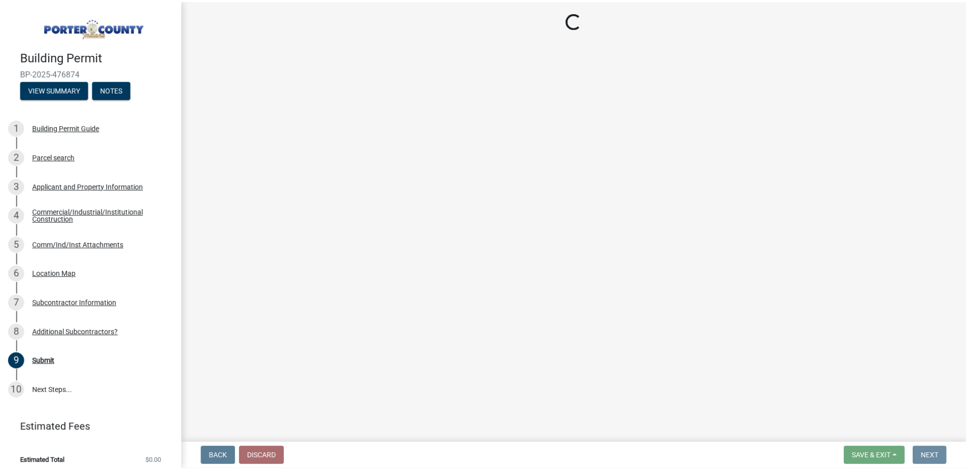
scroll to position [0, 0]
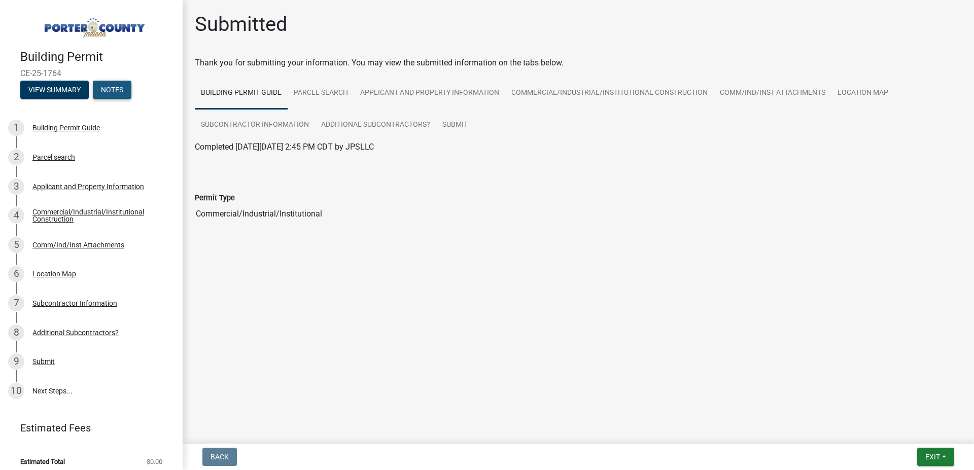
click at [116, 87] on button "Notes" at bounding box center [112, 90] width 39 height 18
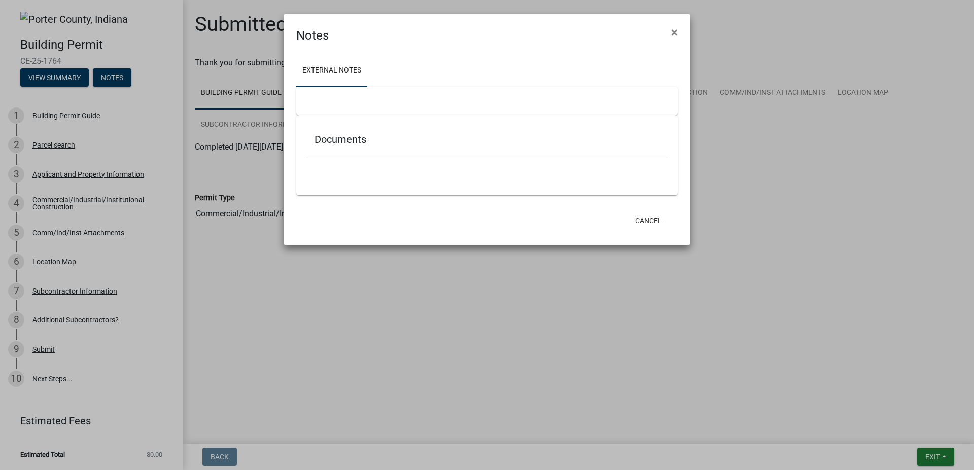
click at [360, 142] on h5 "Documents" at bounding box center [487, 139] width 345 height 12
drag, startPoint x: 444, startPoint y: 190, endPoint x: 632, endPoint y: 199, distance: 188.5
click at [452, 189] on div "Documents" at bounding box center [487, 155] width 382 height 80
click at [653, 222] on button "Cancel" at bounding box center [648, 221] width 43 height 18
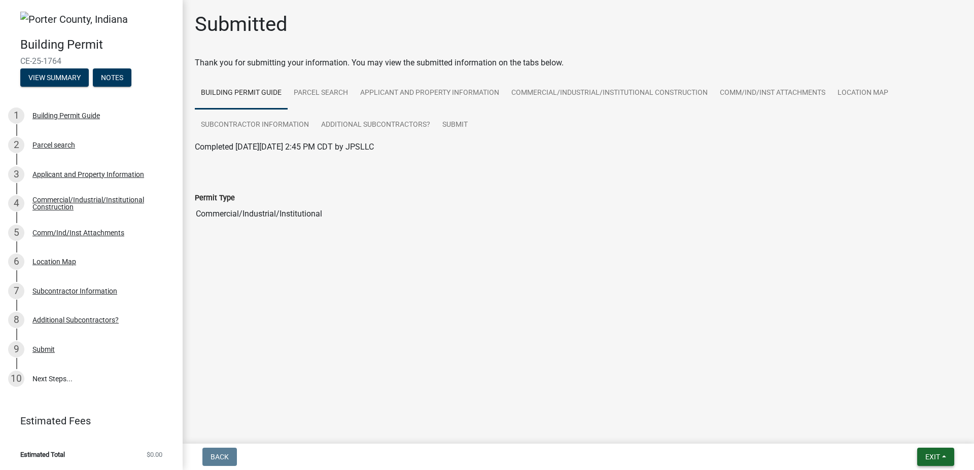
click at [935, 457] on span "Exit" at bounding box center [933, 457] width 15 height 8
click at [908, 434] on button "Save & Exit" at bounding box center [913, 431] width 81 height 24
